Goal: Information Seeking & Learning: Learn about a topic

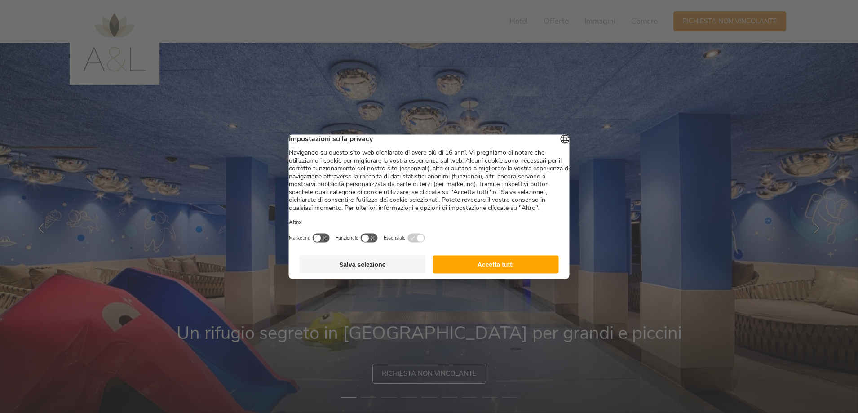
click at [515, 268] on button "Accetta tutti" at bounding box center [496, 264] width 126 height 18
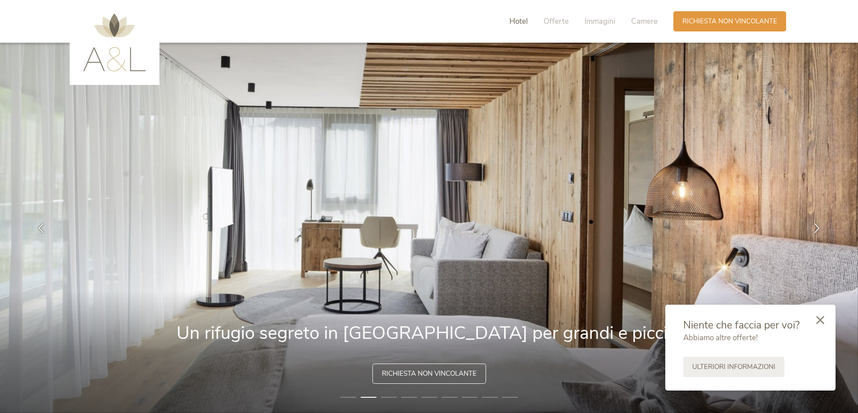
click at [521, 20] on span "Hotel" at bounding box center [519, 21] width 18 height 10
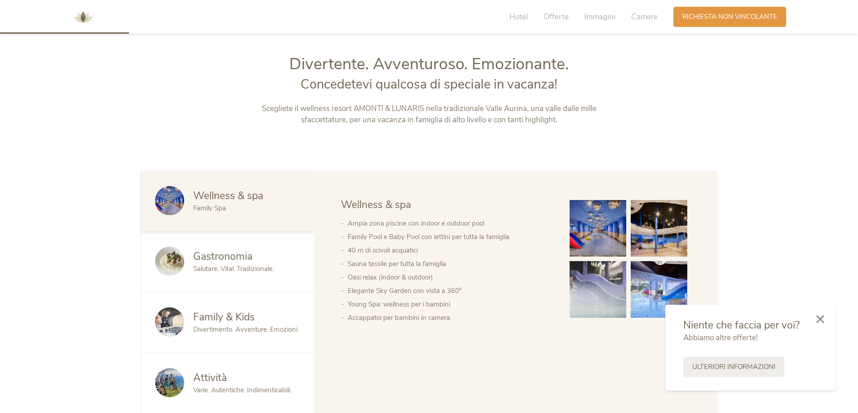
scroll to position [444, 0]
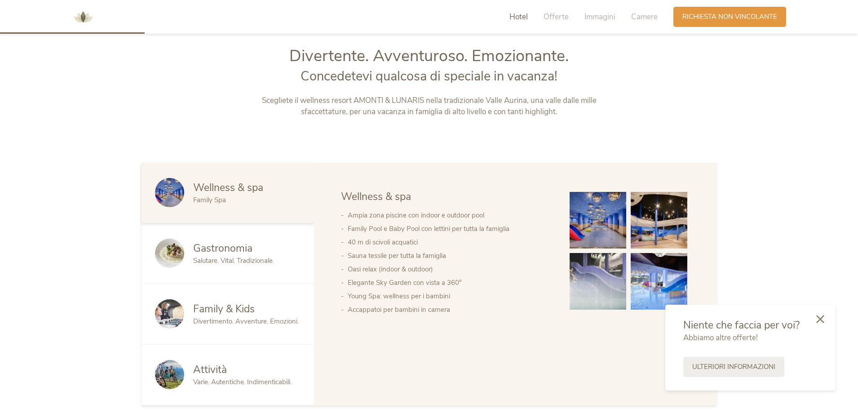
click at [819, 318] on icon at bounding box center [820, 319] width 8 height 8
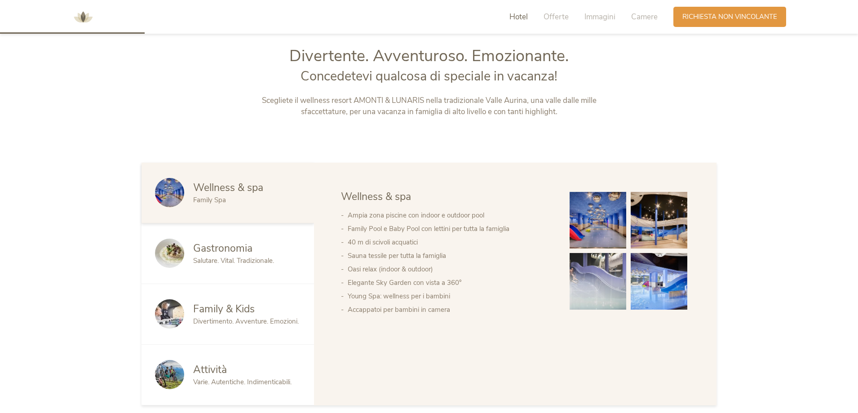
click at [242, 314] on span "Family & Kids" at bounding box center [224, 309] width 62 height 14
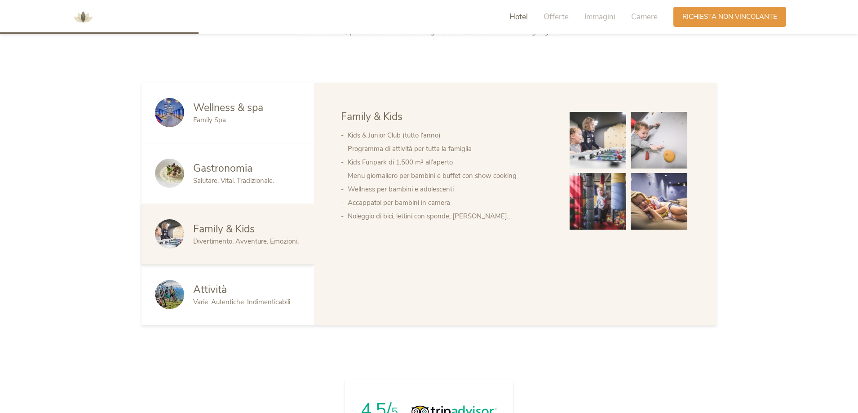
scroll to position [624, 0]
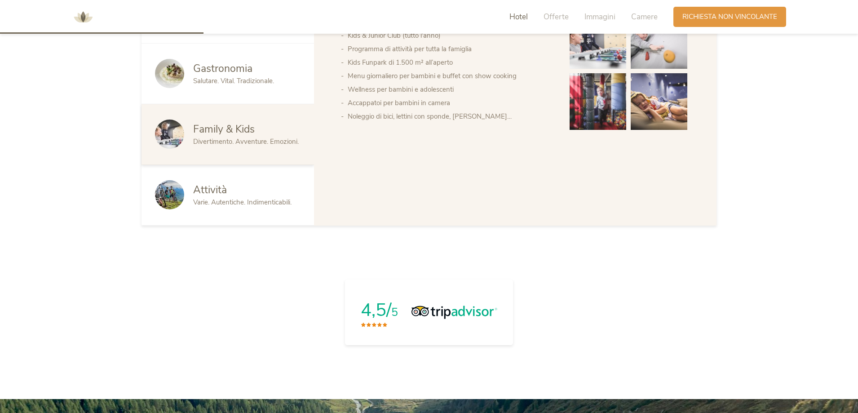
click at [215, 190] on span "Attività" at bounding box center [210, 190] width 34 height 14
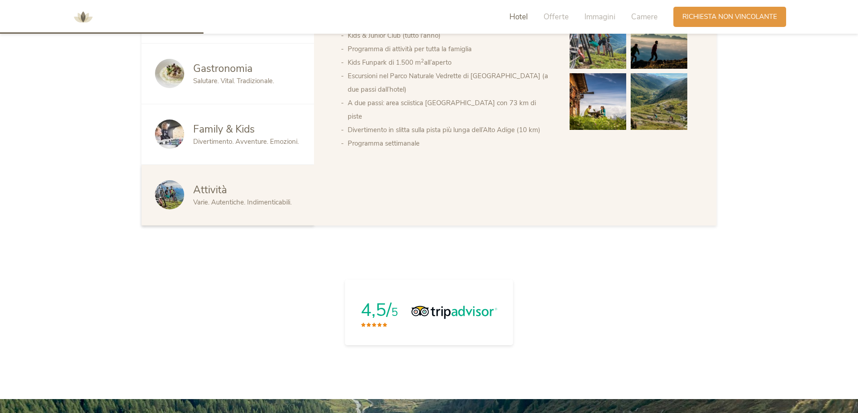
click at [215, 190] on span "Attività" at bounding box center [210, 190] width 34 height 14
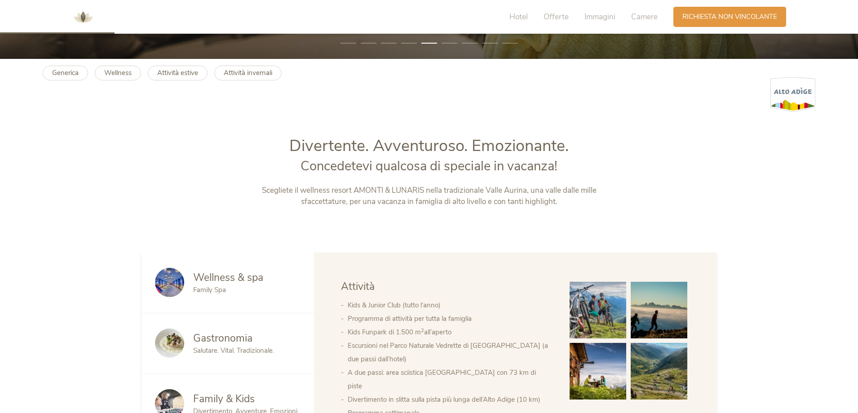
scroll to position [84, 0]
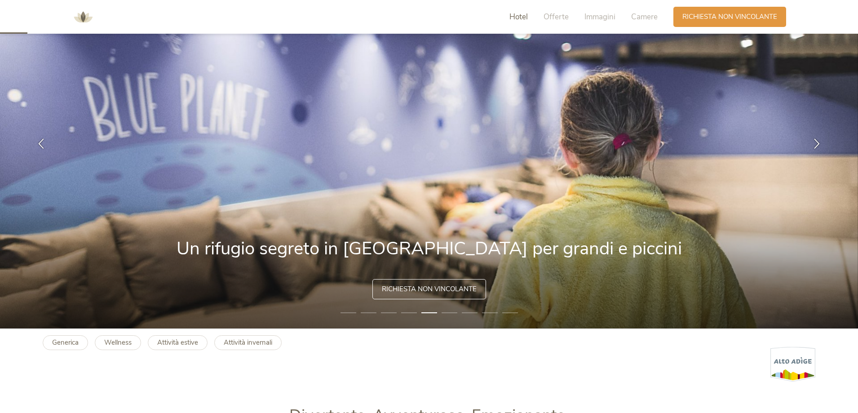
click at [519, 14] on span "Hotel" at bounding box center [519, 17] width 18 height 10
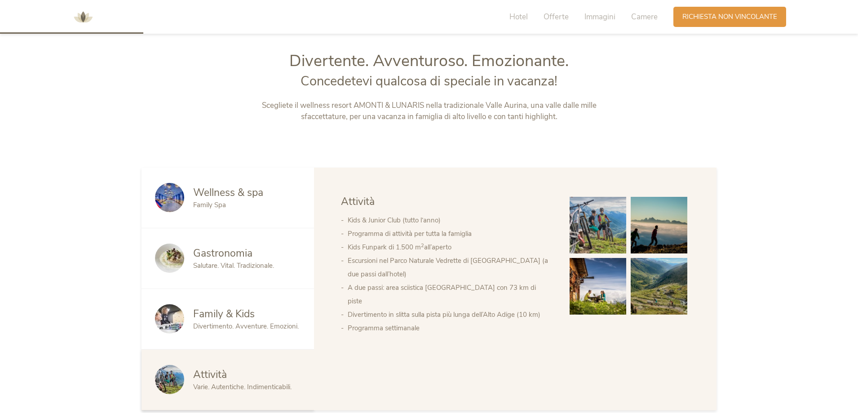
scroll to position [444, 0]
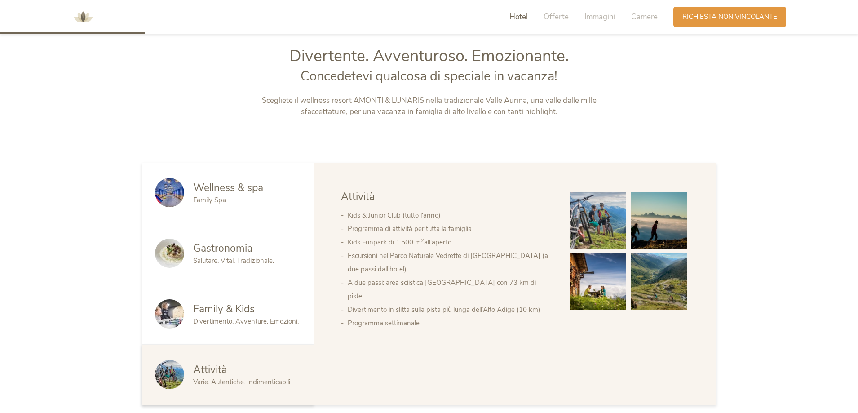
click at [370, 316] on li "Programma settimanale" at bounding box center [450, 322] width 204 height 13
click at [235, 300] on div "Family & Kids Divertimento. Avventure. Emozioni." at bounding box center [228, 314] width 173 height 61
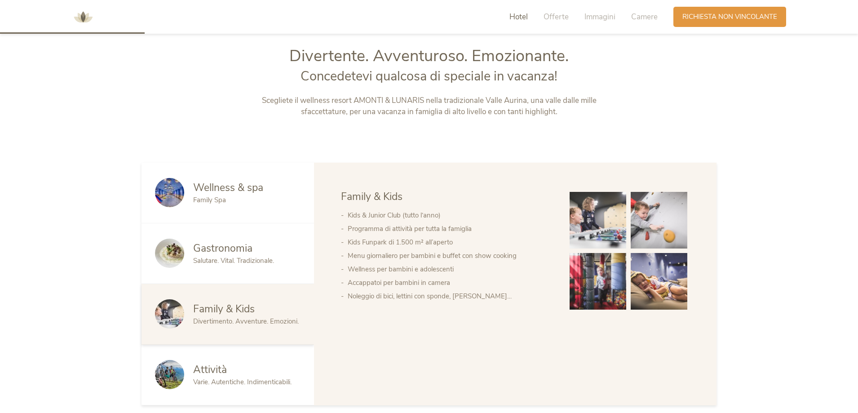
click at [224, 249] on span "Gastronomia" at bounding box center [222, 248] width 59 height 14
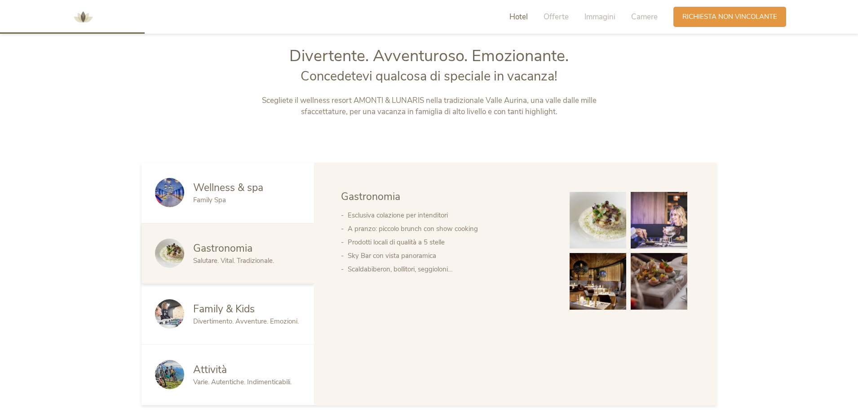
click at [223, 194] on span "Wellness & spa" at bounding box center [228, 188] width 70 height 14
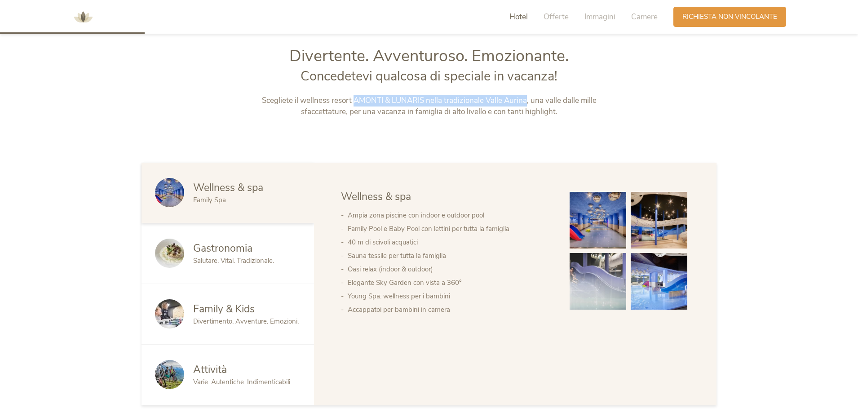
drag, startPoint x: 355, startPoint y: 101, endPoint x: 526, endPoint y: 103, distance: 171.2
click at [526, 103] on p "Scegliete il wellness resort AMONTI & LUNARIS nella tradizionale Valle Aurina, …" at bounding box center [429, 106] width 375 height 23
click at [88, 19] on img at bounding box center [83, 17] width 27 height 27
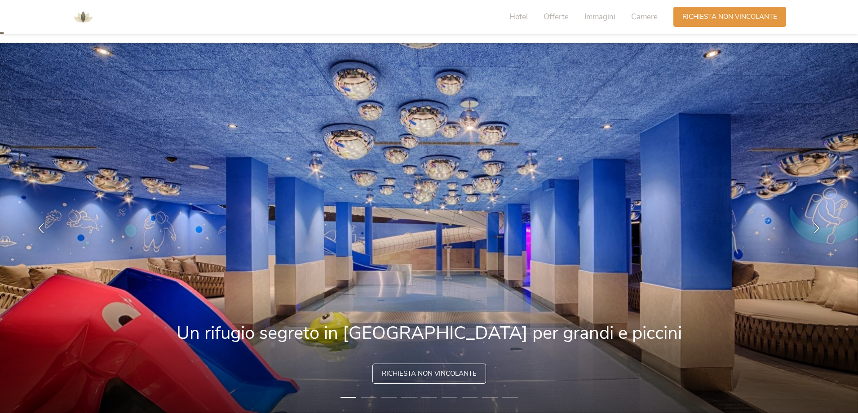
scroll to position [315, 0]
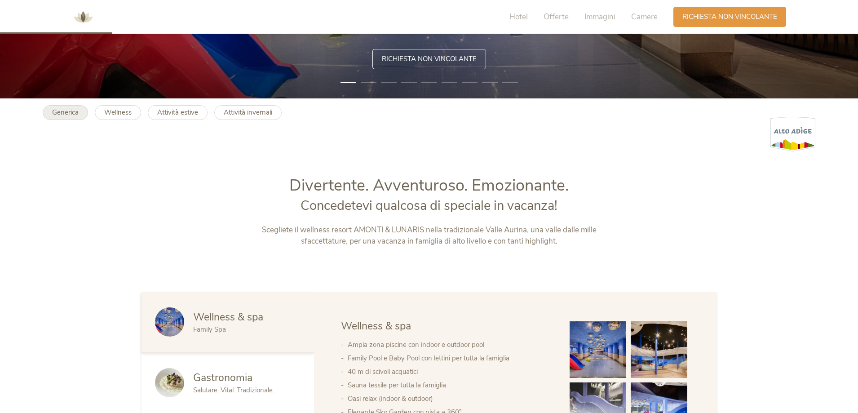
click at [71, 111] on b "Generica" at bounding box center [65, 112] width 27 height 9
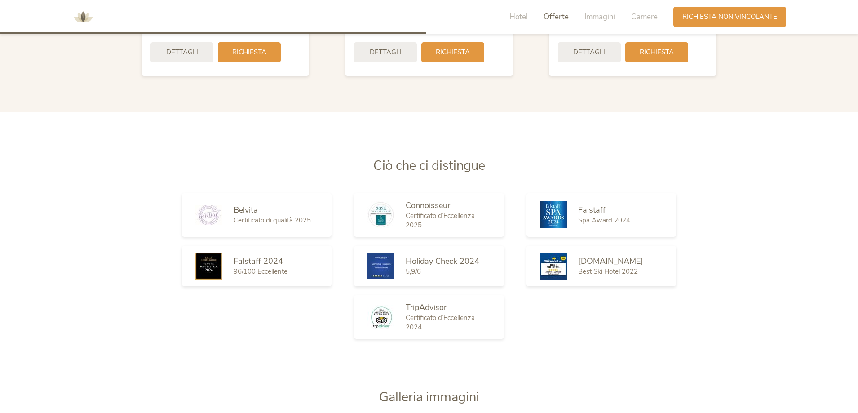
scroll to position [1483, 0]
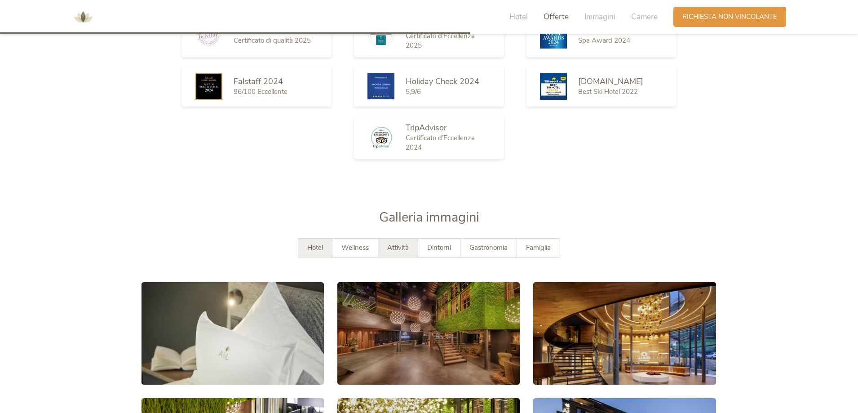
click at [405, 246] on span "Attività" at bounding box center [398, 247] width 22 height 9
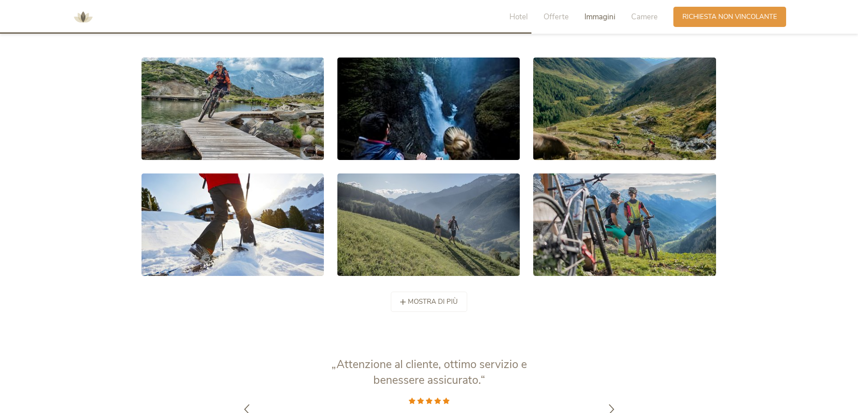
scroll to position [1528, 0]
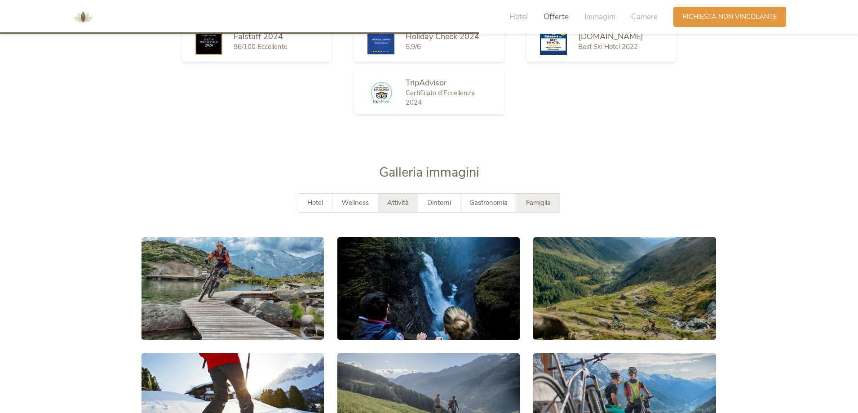
click at [539, 200] on span "Famiglia" at bounding box center [538, 202] width 25 height 9
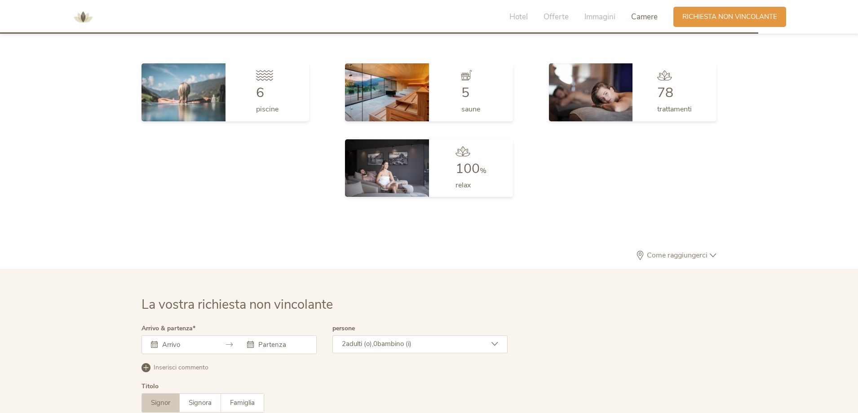
scroll to position [2393, 0]
